Goal: Information Seeking & Learning: Learn about a topic

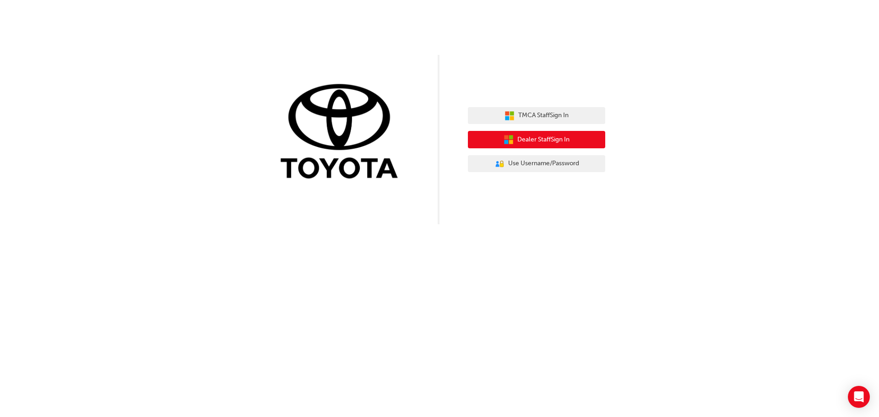
click at [532, 135] on span "Dealer Staff Sign In" at bounding box center [543, 140] width 52 height 11
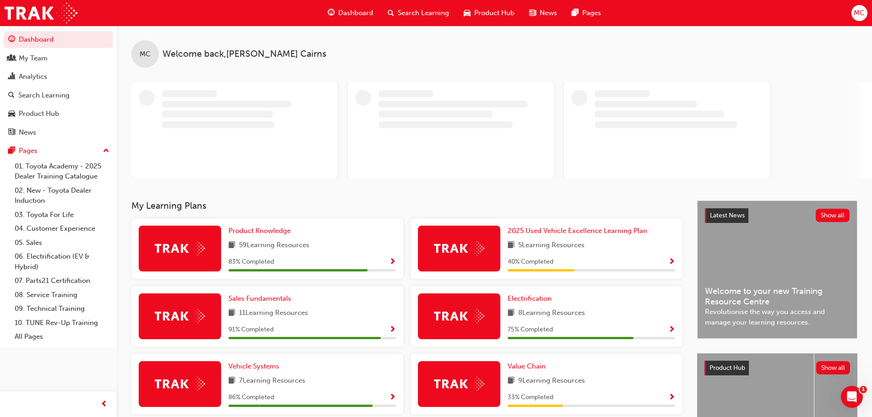
click at [417, 11] on span "Search Learning" at bounding box center [423, 13] width 51 height 11
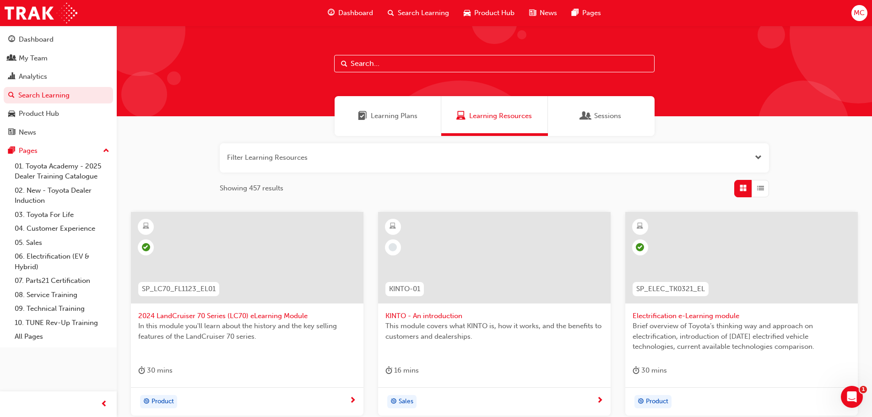
click at [336, 158] on button "button" at bounding box center [494, 157] width 549 height 29
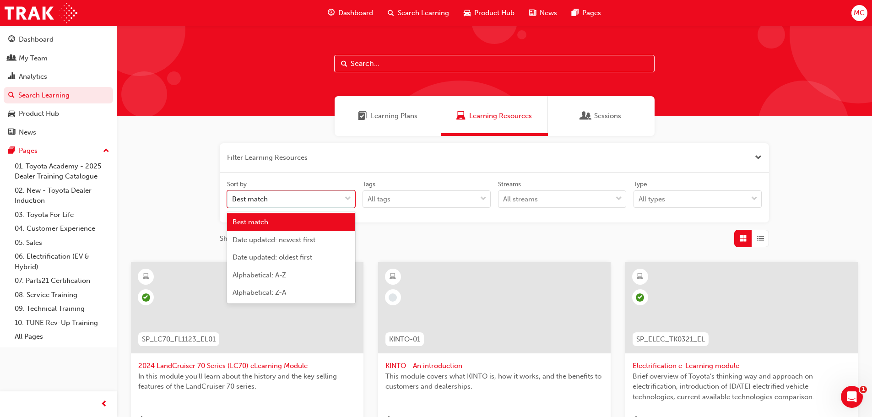
click at [347, 203] on span "down-icon" at bounding box center [348, 199] width 6 height 12
click at [233, 203] on input "Sort by option Best match focused, 1 of 5. 5 results available. Use Up and Down…" at bounding box center [232, 199] width 1 height 8
click at [400, 64] on input "text" at bounding box center [494, 63] width 320 height 17
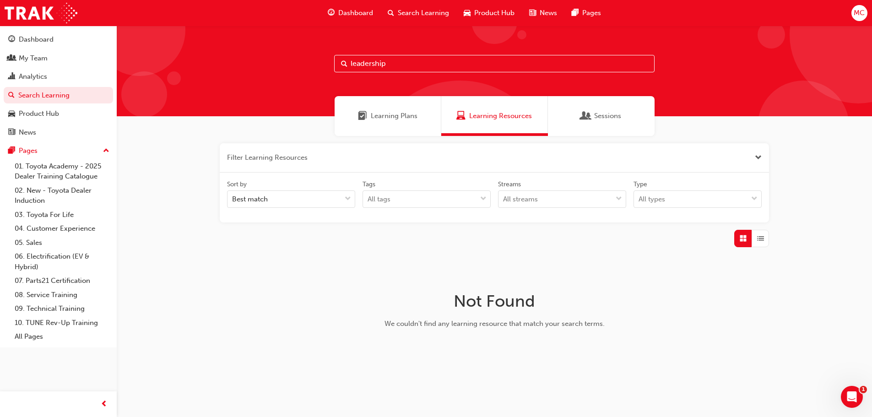
type input "leadership"
click at [585, 113] on span "Sessions" at bounding box center [585, 116] width 9 height 11
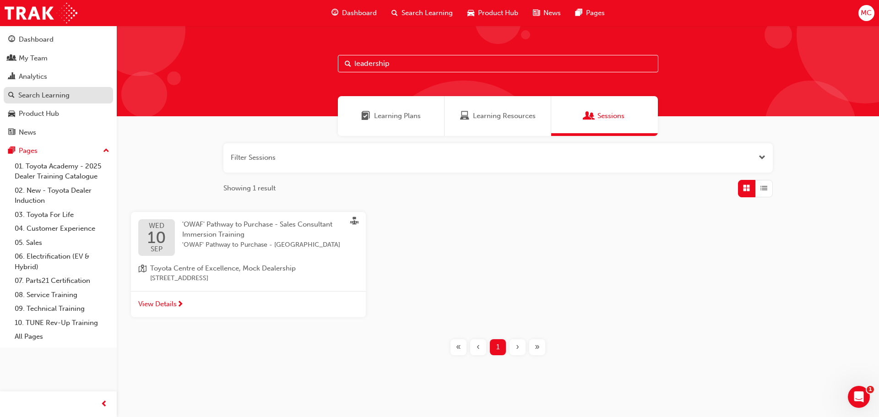
click at [44, 95] on div "Search Learning" at bounding box center [43, 95] width 51 height 11
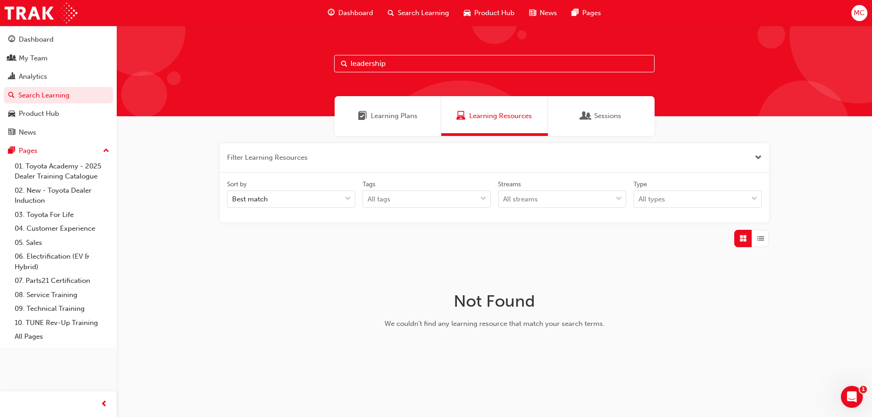
click at [397, 117] on span "Learning Plans" at bounding box center [394, 116] width 47 height 11
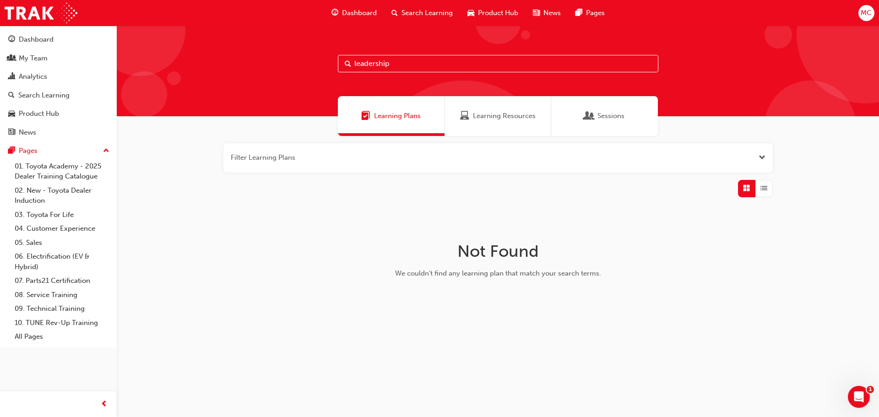
click at [427, 9] on span "Search Learning" at bounding box center [426, 13] width 51 height 11
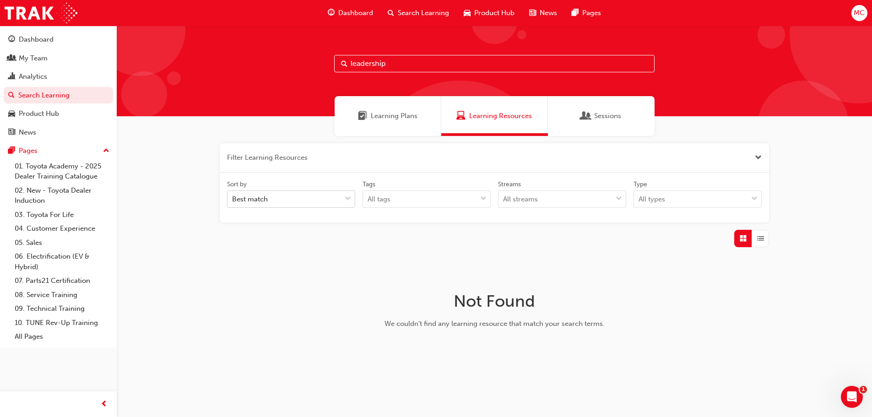
click at [325, 195] on div "Best match" at bounding box center [285, 199] width 114 height 16
click at [233, 195] on input "Sort by Best match" at bounding box center [232, 199] width 1 height 8
click at [441, 175] on div "Sort by Best match Tags All tags Streams All streams Type All types" at bounding box center [494, 198] width 549 height 50
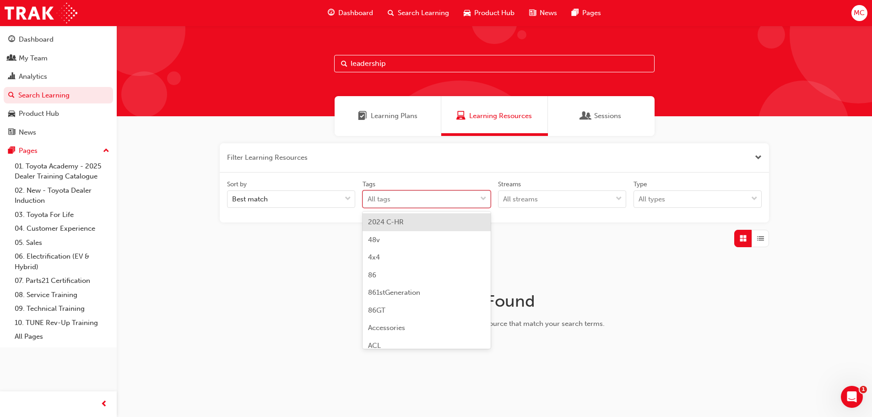
drag, startPoint x: 489, startPoint y: 193, endPoint x: 487, endPoint y: 198, distance: 6.1
click at [489, 193] on div "tagOptions" at bounding box center [484, 199] width 14 height 16
click at [368, 195] on input "Tags option 2024 C-HR focused, 1 of 189. 189 results available. Use Up and Down…" at bounding box center [368, 199] width 1 height 8
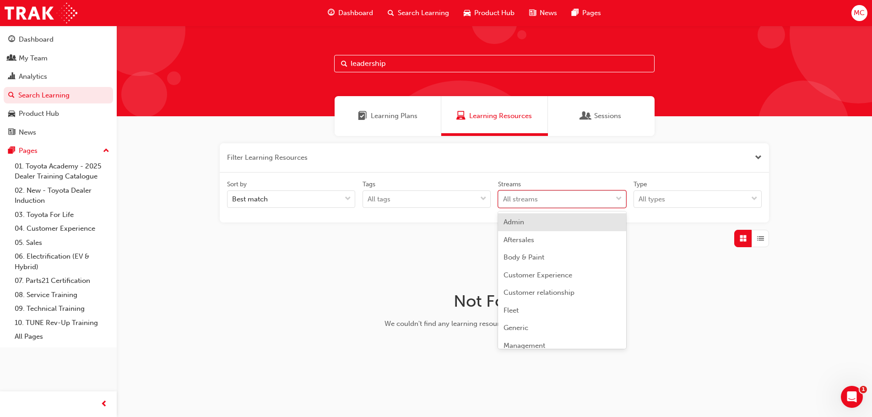
click at [620, 198] on span "down-icon" at bounding box center [619, 199] width 6 height 12
click at [504, 198] on input "Streams option Admin focused, 1 of 23. 23 results available. Use Up and Down to…" at bounding box center [503, 199] width 1 height 8
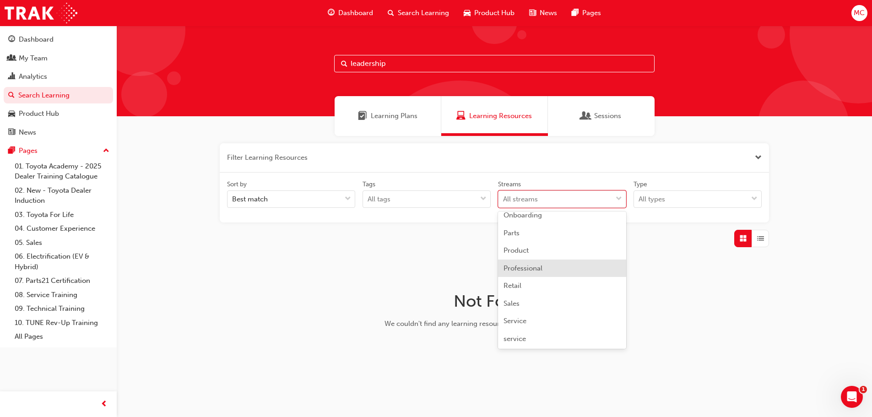
click at [551, 265] on div "Professional" at bounding box center [562, 269] width 128 height 18
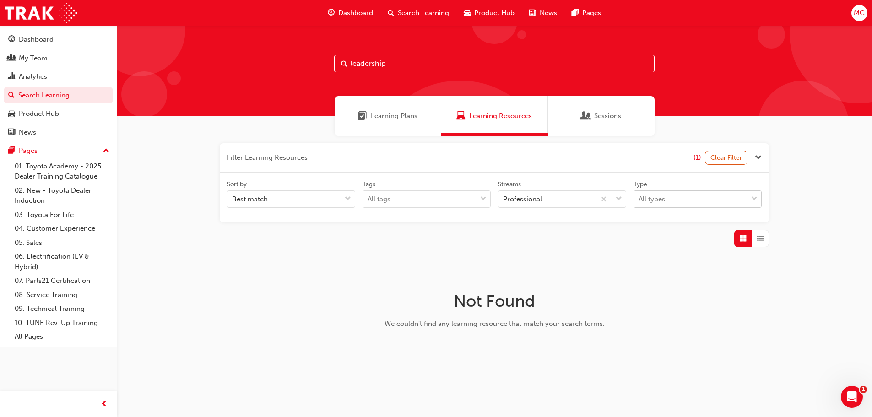
click at [753, 197] on span "down-icon" at bounding box center [754, 199] width 6 height 12
click at [639, 197] on input "Type All types" at bounding box center [639, 199] width 1 height 8
click at [452, 283] on div "Not Found We couldn't find any learning resource that match your search terms." at bounding box center [495, 313] width 298 height 103
click at [485, 198] on span "down-icon" at bounding box center [483, 199] width 6 height 12
click at [368, 198] on input "Tags All tags" at bounding box center [368, 199] width 1 height 8
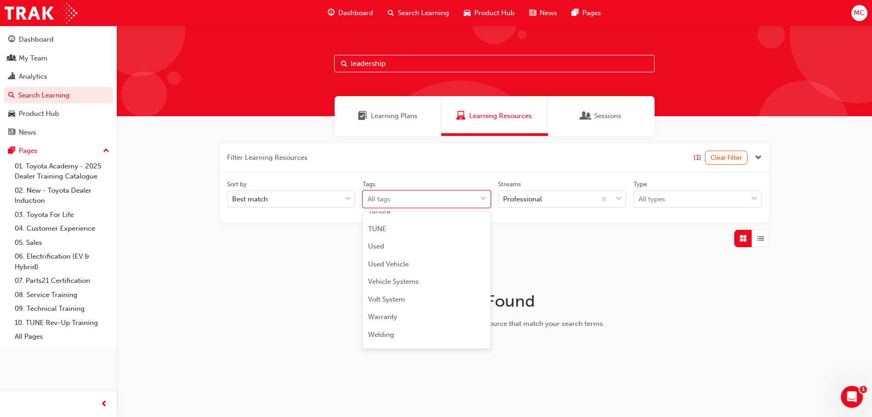
scroll to position [3197, 0]
click at [119, 298] on div "Filter Learning Resources (1) Clear Filter Sort by Best match Tags All tags Str…" at bounding box center [494, 254] width 755 height 237
click at [412, 7] on div "Search Learning" at bounding box center [418, 13] width 76 height 19
click at [339, 13] on span "Dashboard" at bounding box center [355, 13] width 35 height 11
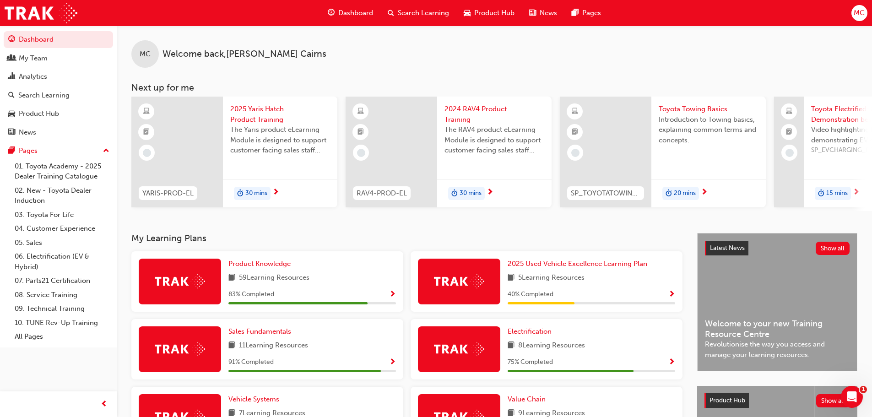
click at [420, 13] on span "Search Learning" at bounding box center [423, 13] width 51 height 11
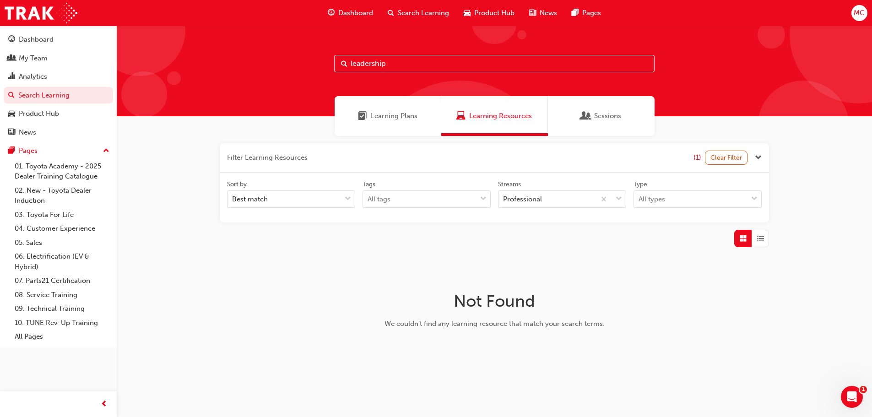
click at [420, 65] on input "leadership" at bounding box center [494, 63] width 320 height 17
click at [718, 155] on button "Clear Filter" at bounding box center [726, 158] width 43 height 14
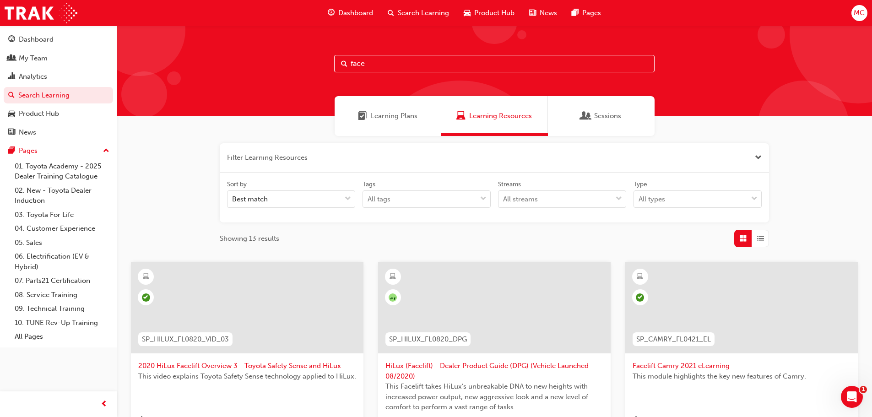
click at [375, 56] on input "face" at bounding box center [494, 63] width 320 height 17
type input "f"
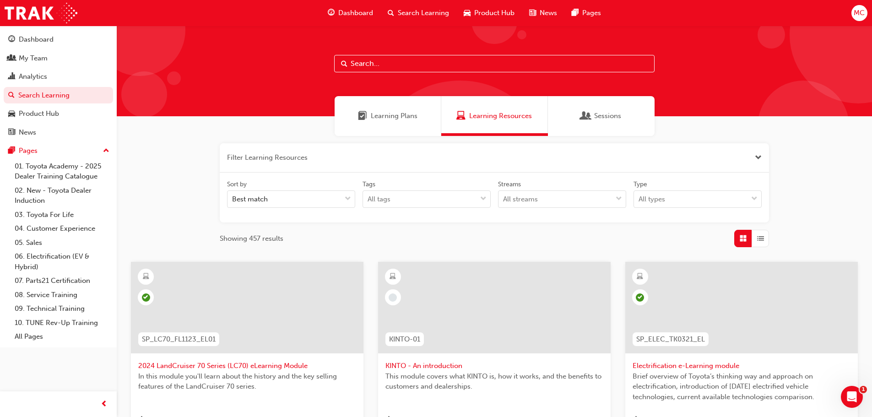
type input ","
type input "leadership"
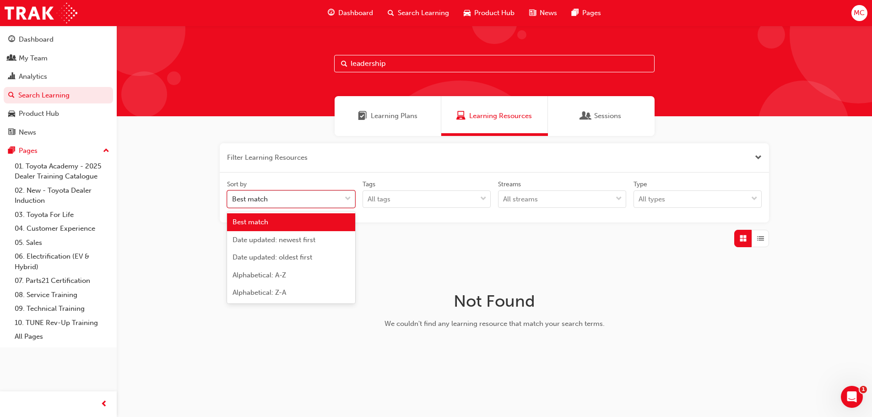
click at [320, 199] on div "Best match" at bounding box center [285, 199] width 114 height 16
click at [233, 199] on input "Sort by option Best match focused, 1 of 5. 5 results available. Use Up and Down…" at bounding box center [232, 199] width 1 height 8
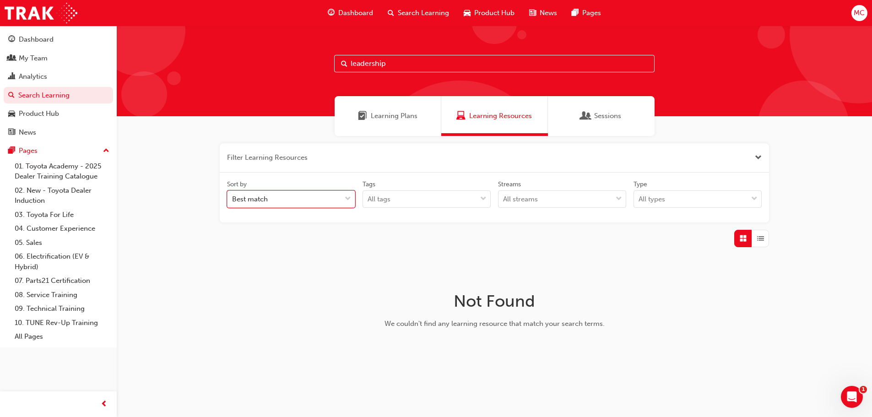
click at [320, 199] on div "Best match" at bounding box center [285, 199] width 114 height 16
click at [233, 199] on input "Sort by 0 results available. Select is focused ,type to refine list, press Down…" at bounding box center [232, 199] width 1 height 8
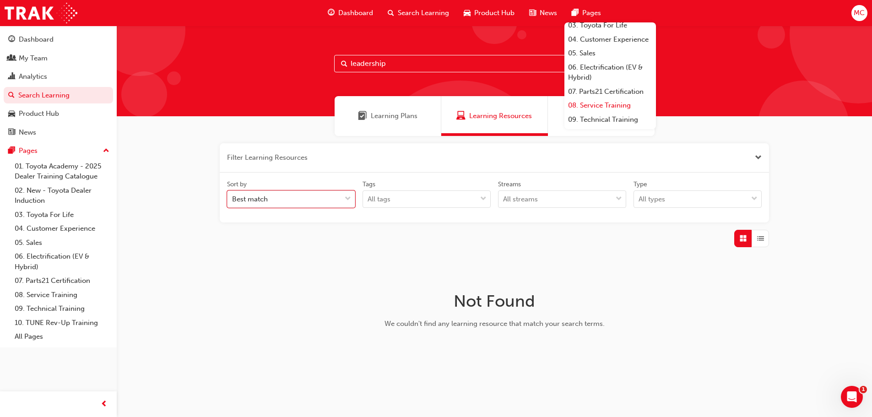
scroll to position [17, 0]
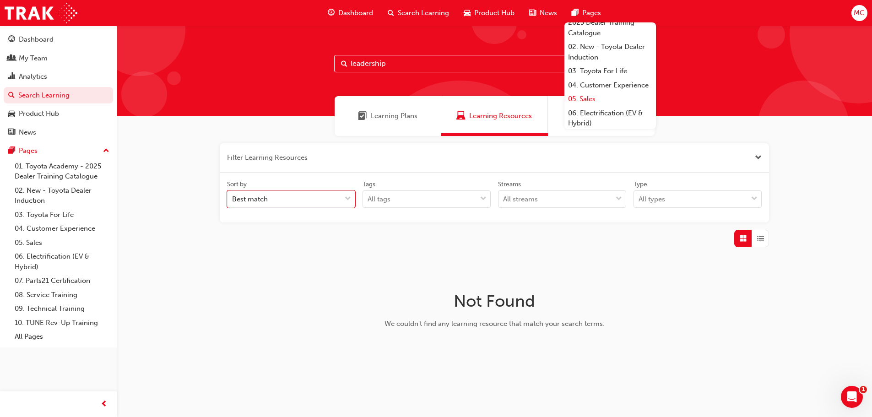
click at [592, 106] on link "05. Sales" at bounding box center [610, 99] width 92 height 14
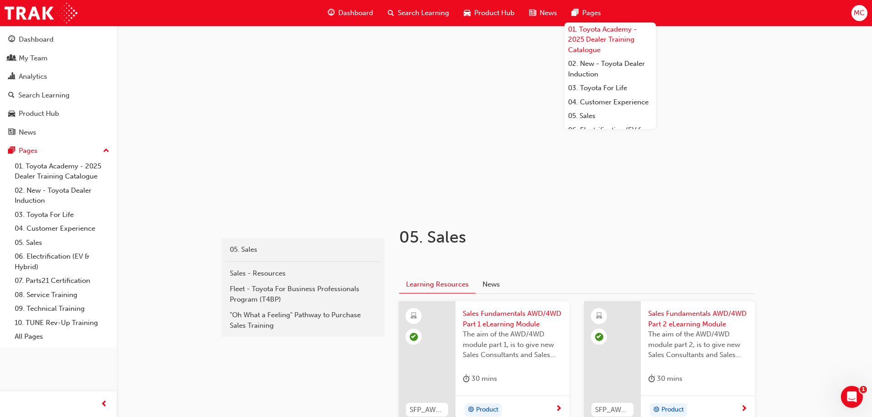
click at [591, 28] on link "01. Toyota Academy - 2025 Dealer Training Catalogue" at bounding box center [610, 39] width 92 height 35
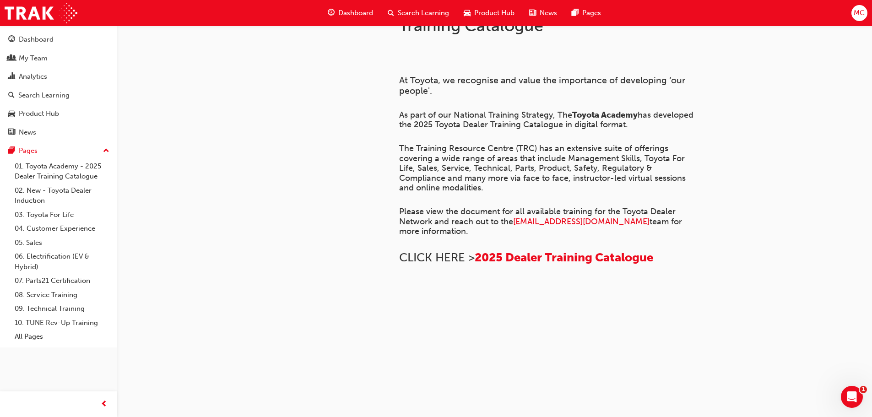
scroll to position [397, 0]
click at [503, 250] on span "2025 Dealer Training Catalogue" at bounding box center [564, 257] width 179 height 14
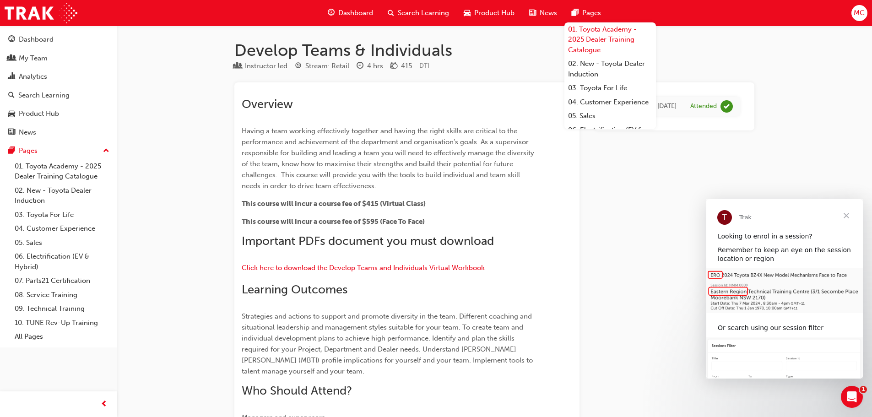
click at [586, 29] on link "01. Toyota Academy - 2025 Dealer Training Catalogue" at bounding box center [610, 39] width 92 height 35
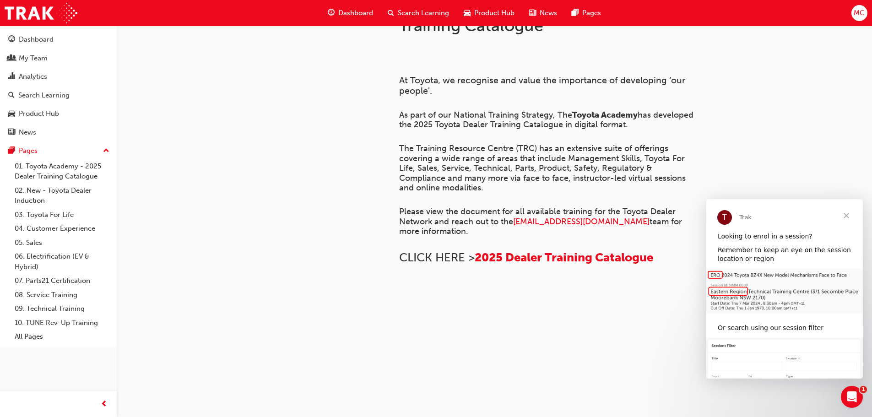
scroll to position [320, 0]
click at [520, 250] on span "2025 Dealer Training Catalogue" at bounding box center [564, 257] width 179 height 14
